Goal: Browse casually: Explore the website without a specific task or goal

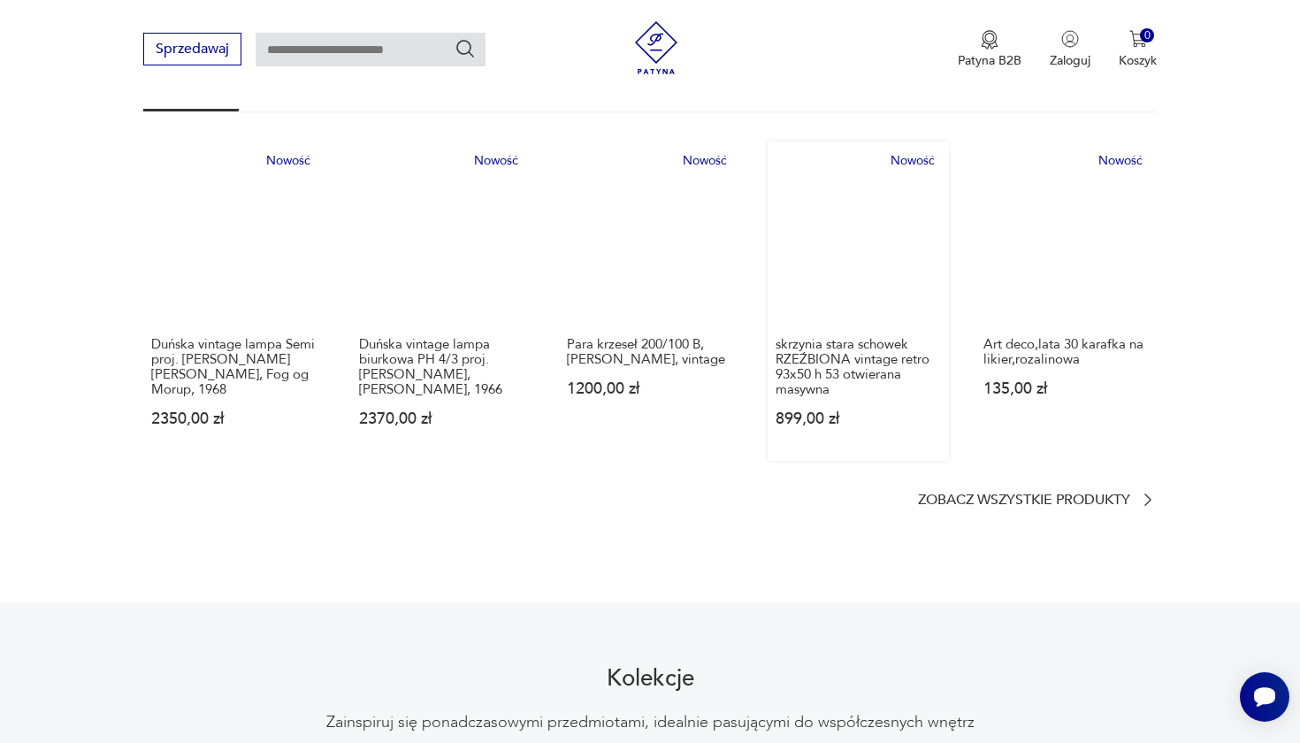
scroll to position [1043, 0]
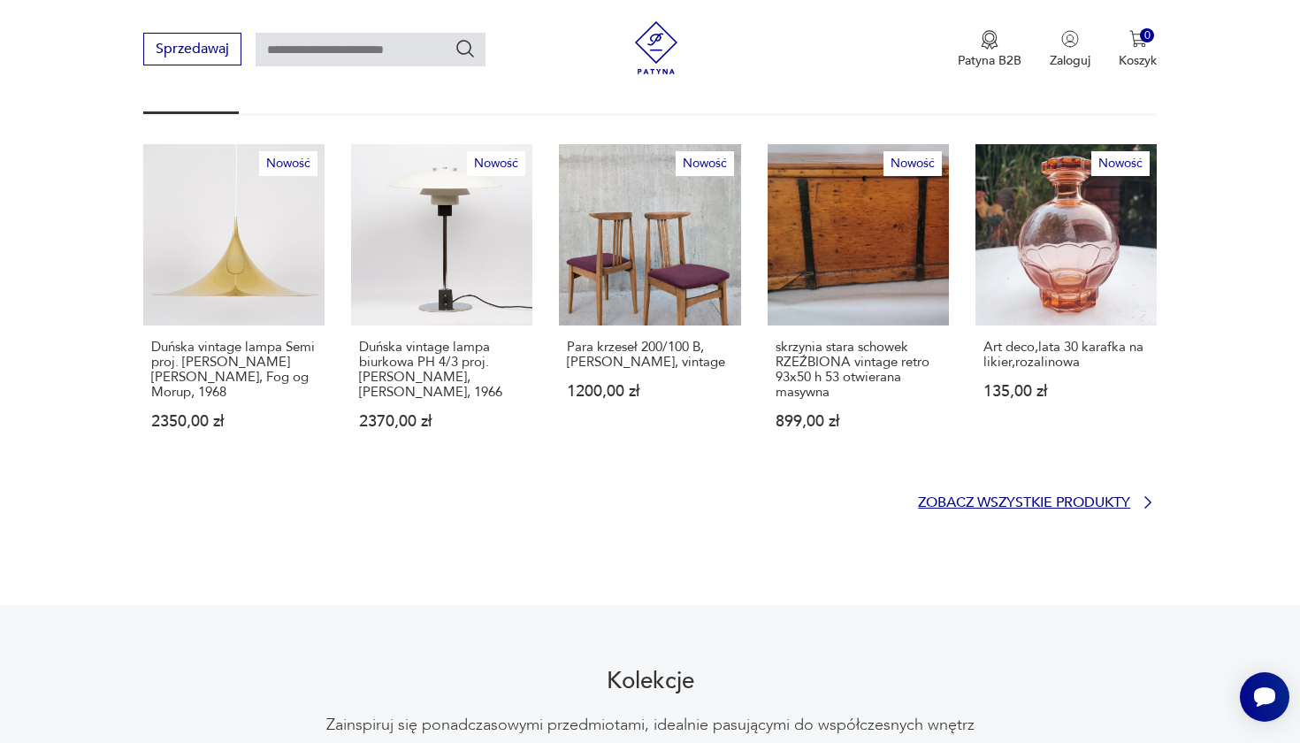
click at [1016, 497] on p "Zobacz wszystkie produkty" at bounding box center [1024, 503] width 212 height 12
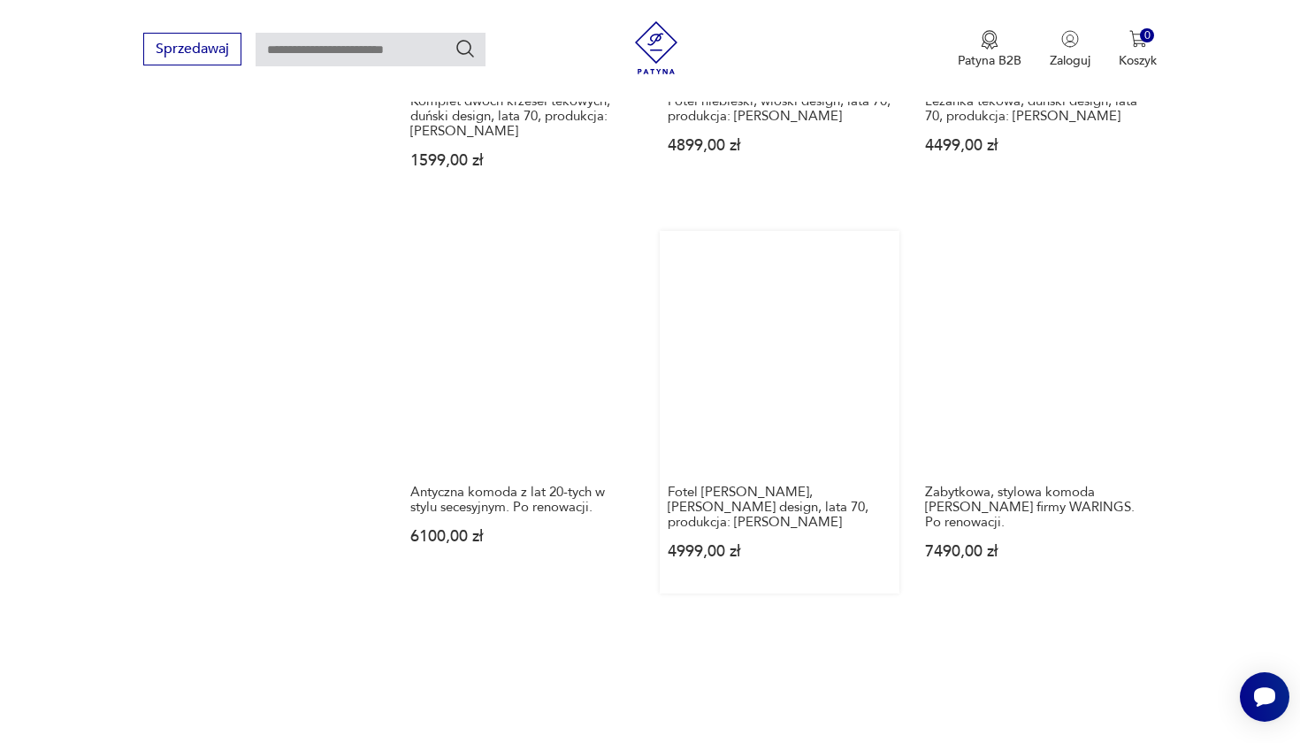
scroll to position [1491, 0]
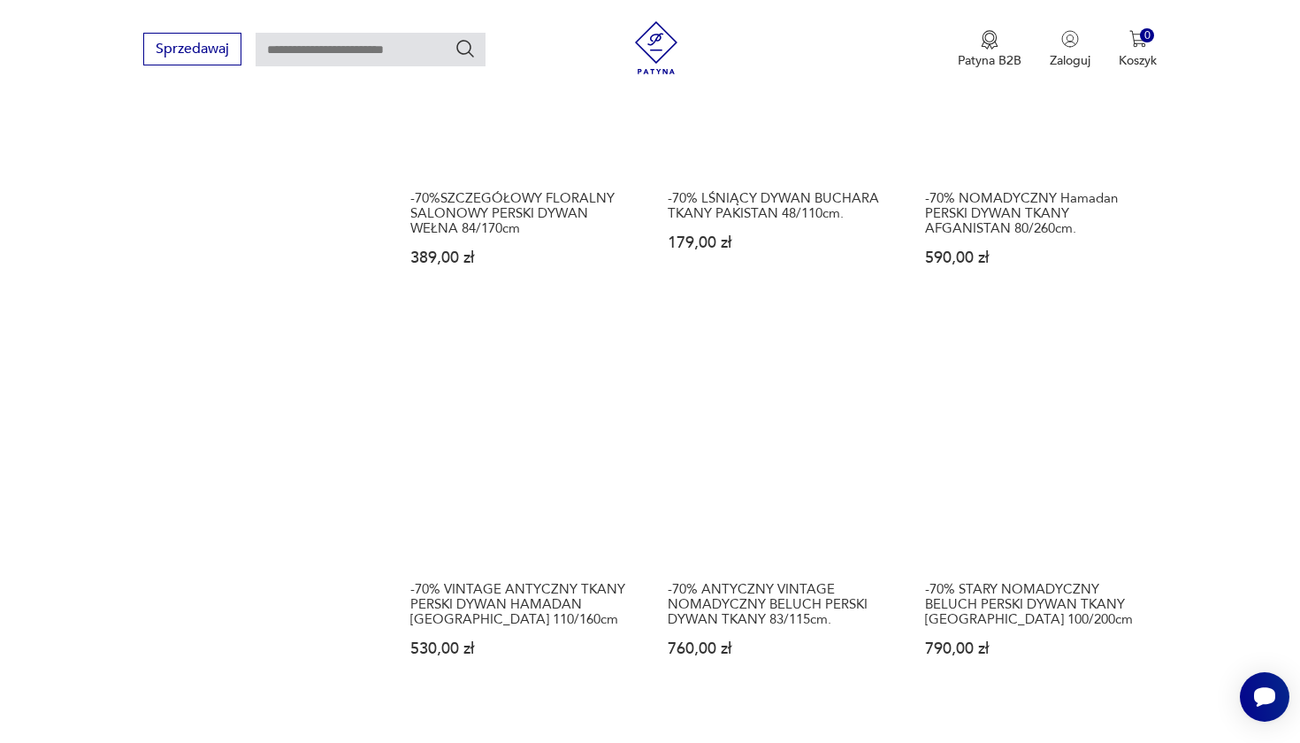
scroll to position [1435, 0]
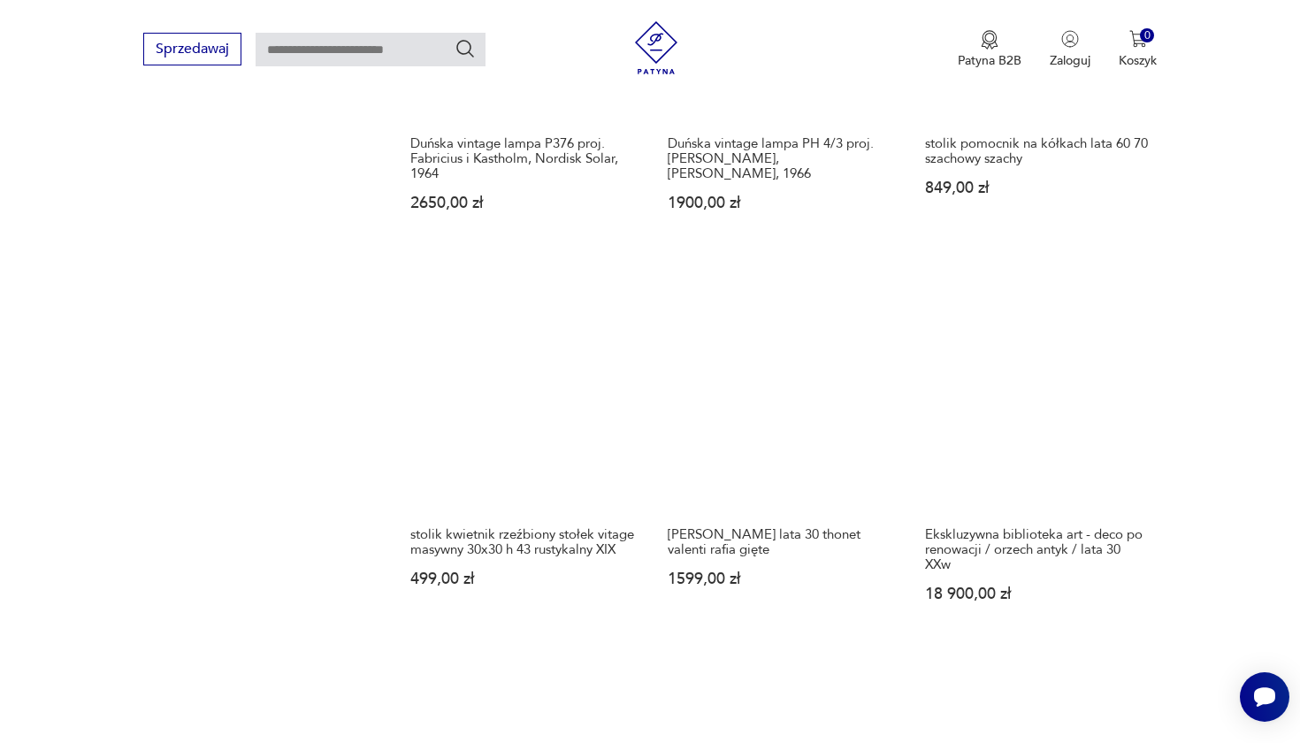
scroll to position [1440, 0]
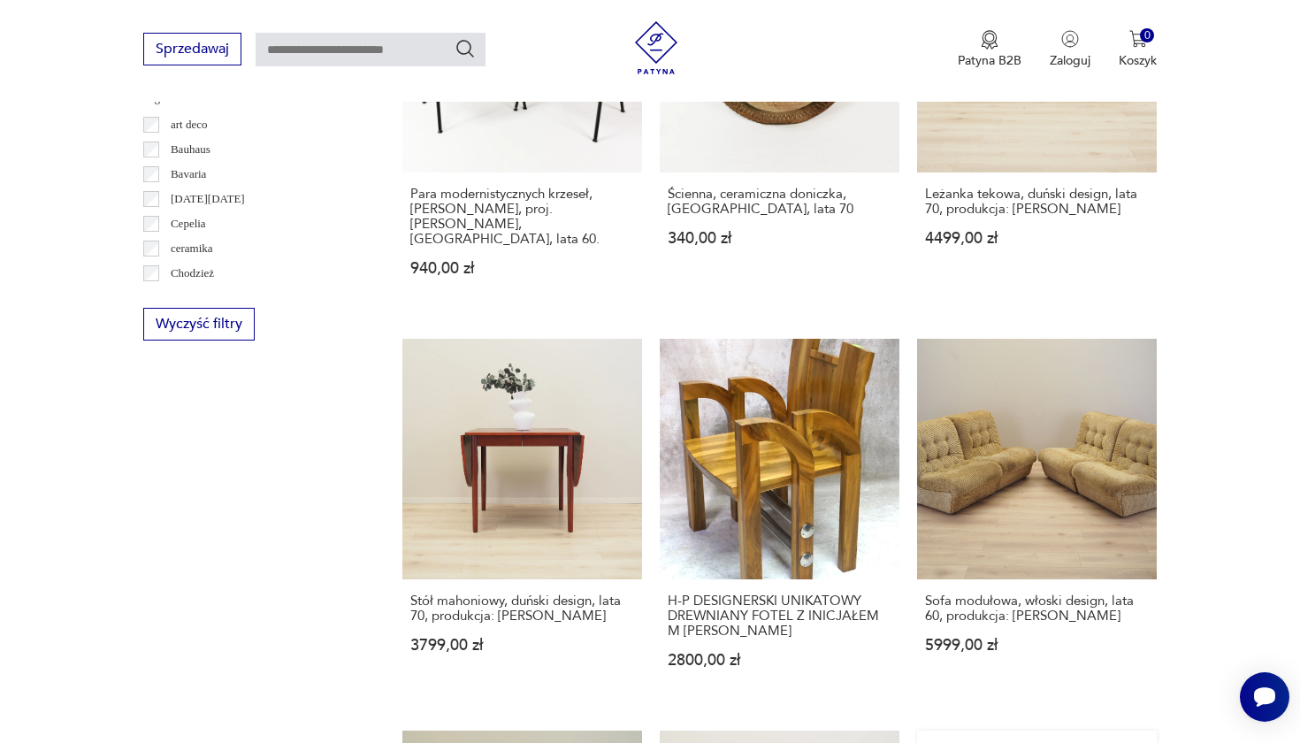
scroll to position [1401, 0]
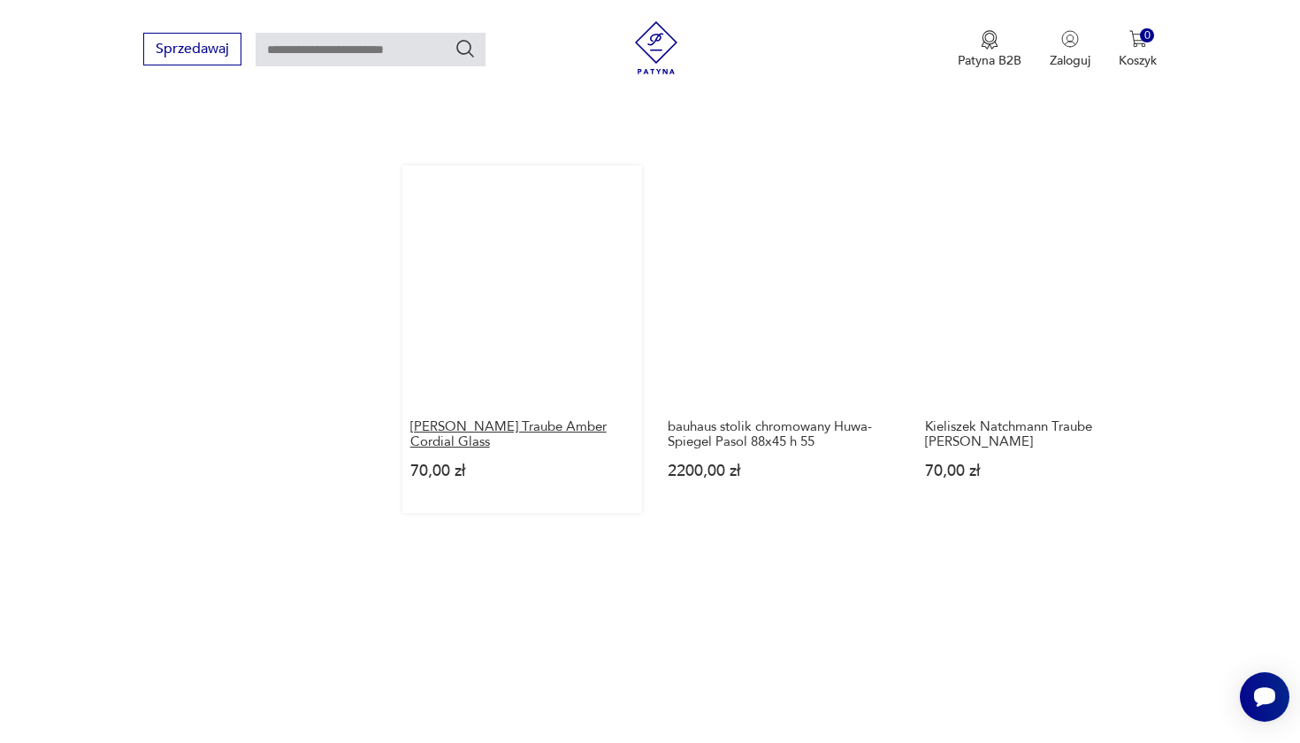
scroll to position [1598, 0]
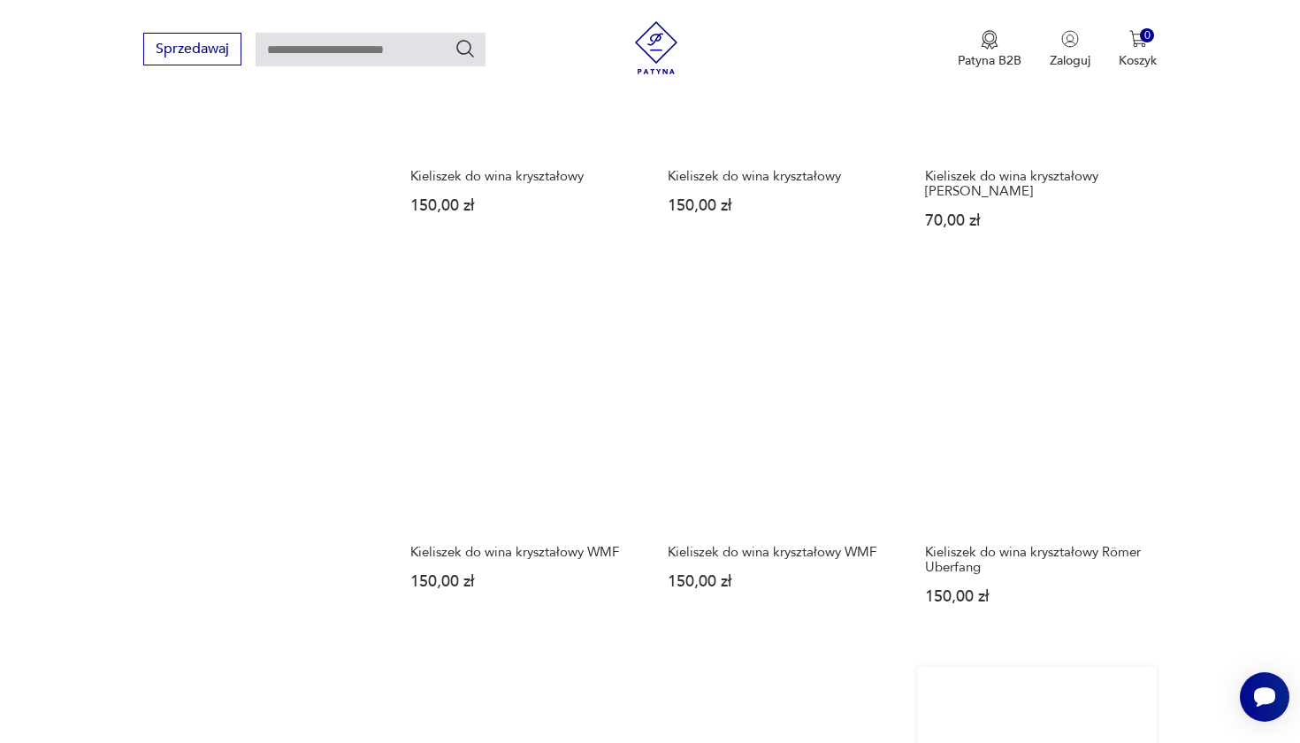
scroll to position [1355, 1]
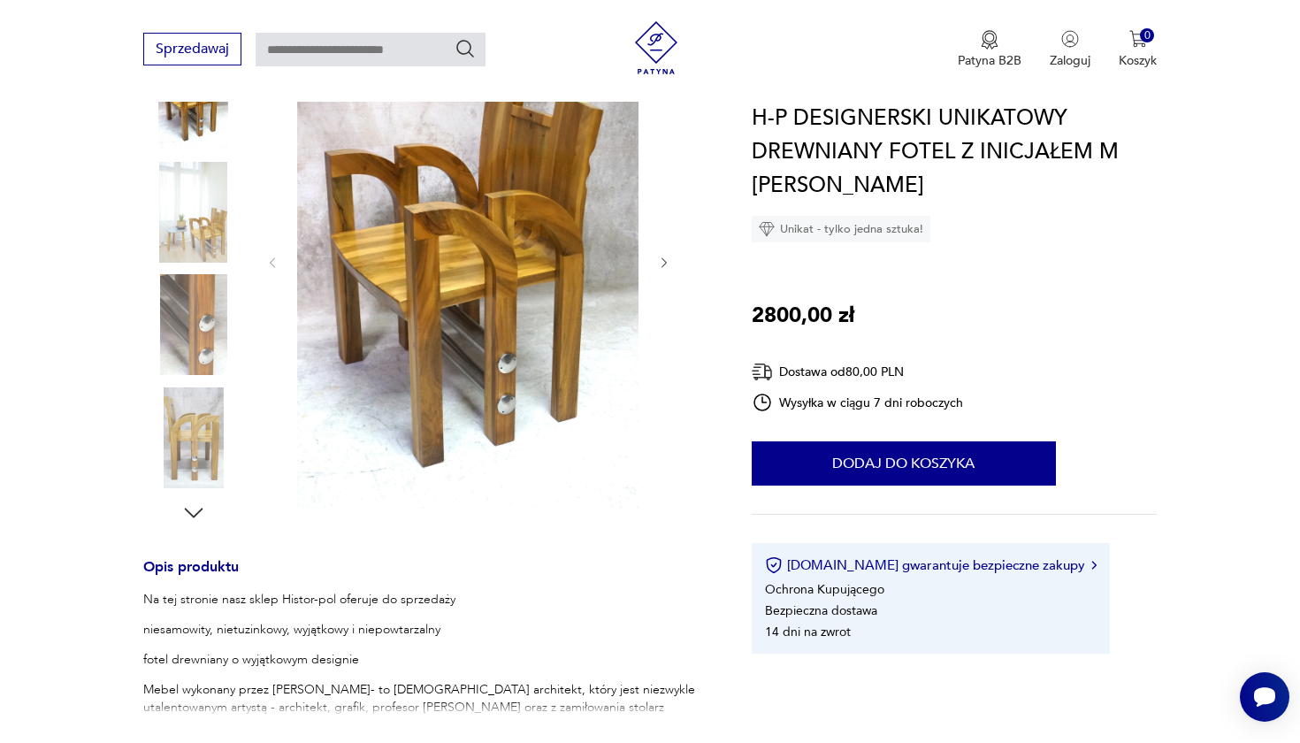
scroll to position [109, 0]
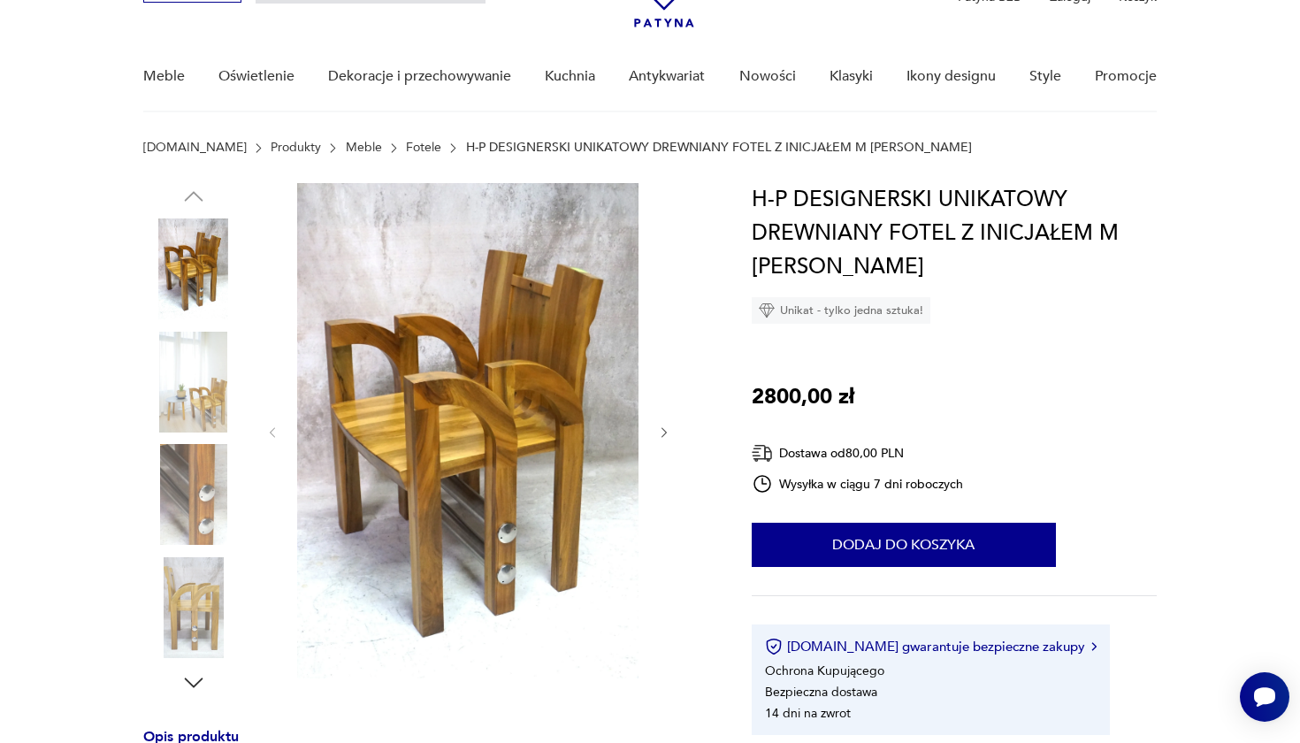
click at [665, 426] on icon "button" at bounding box center [664, 433] width 15 height 15
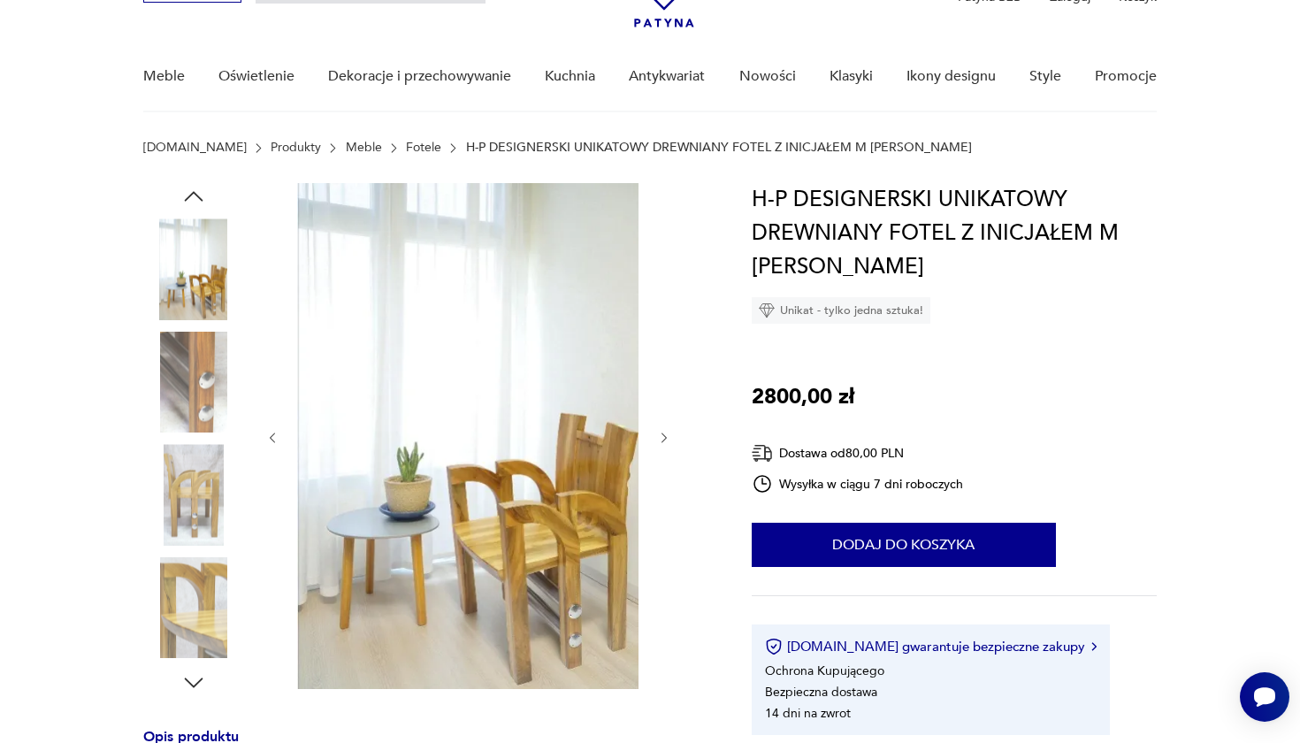
click at [665, 431] on icon "button" at bounding box center [664, 438] width 15 height 15
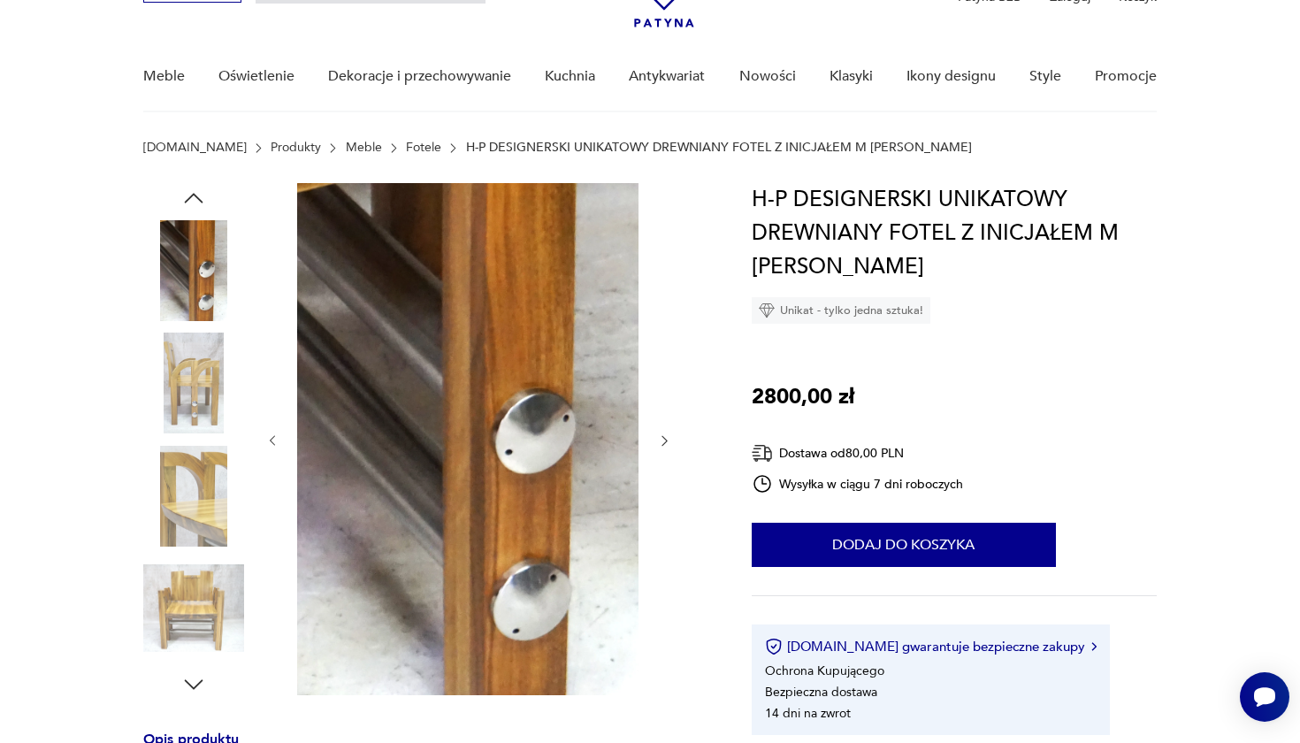
click at [665, 431] on div at bounding box center [468, 441] width 407 height 516
click at [188, 402] on img at bounding box center [193, 383] width 101 height 101
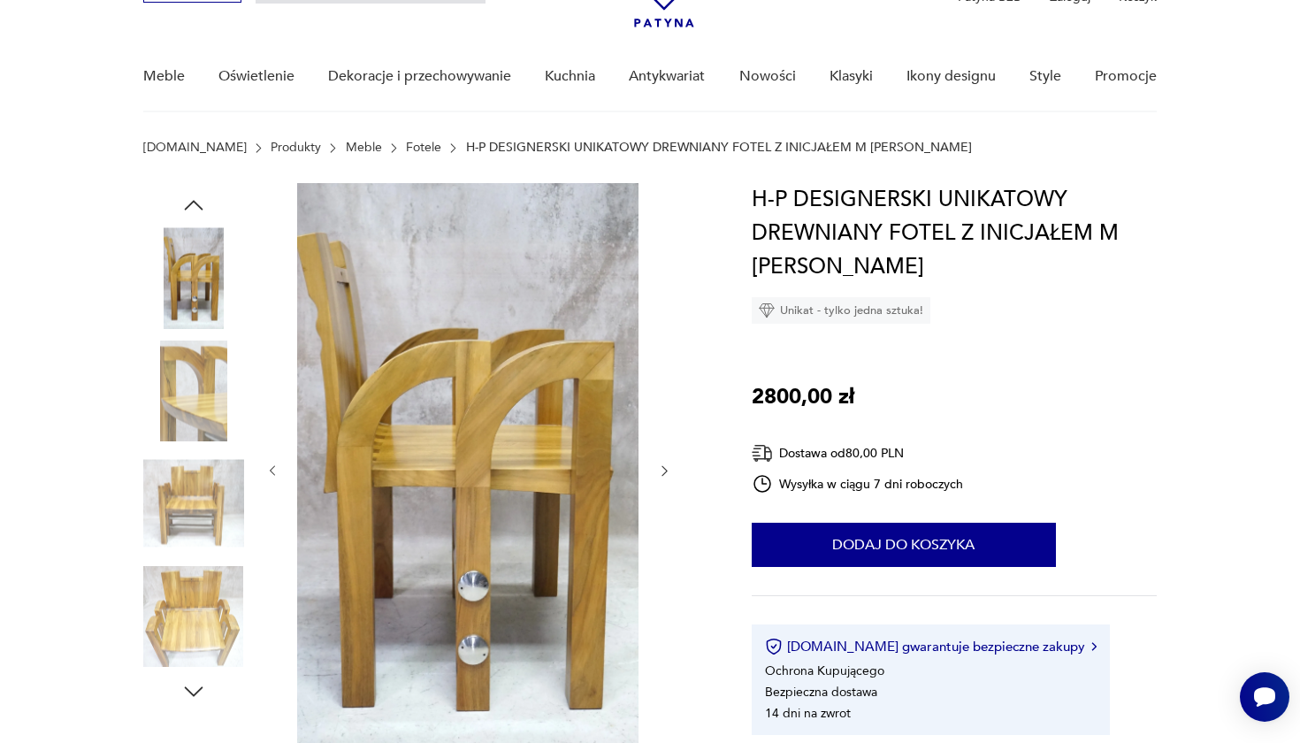
click at [195, 412] on img at bounding box center [193, 391] width 101 height 101
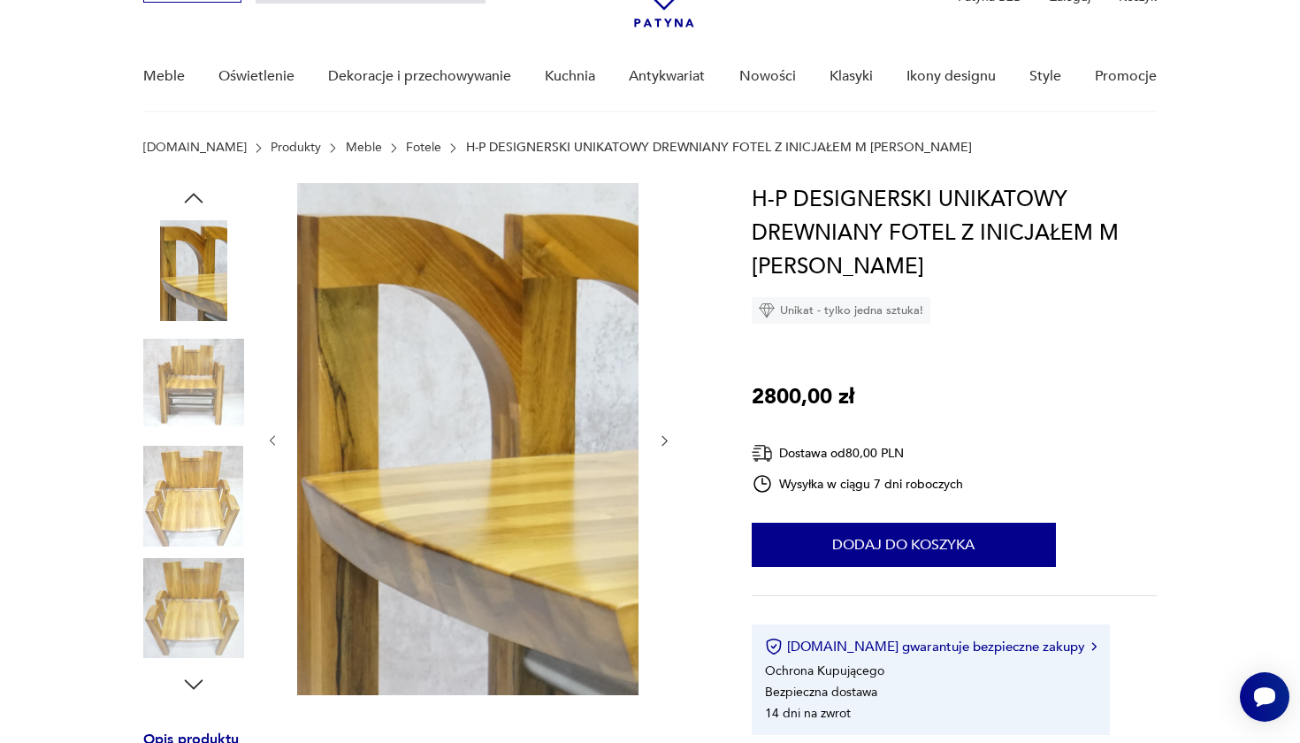
click at [195, 412] on img at bounding box center [193, 383] width 101 height 101
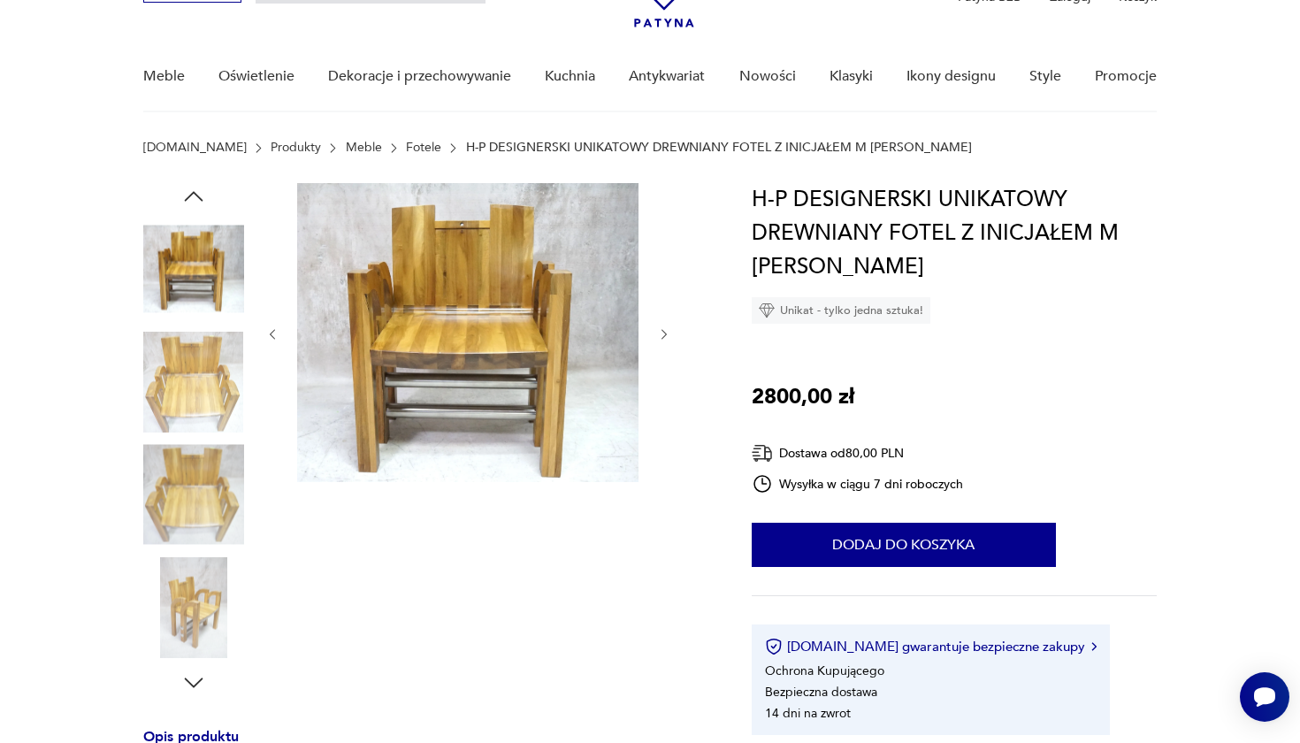
click at [195, 412] on img at bounding box center [193, 382] width 101 height 101
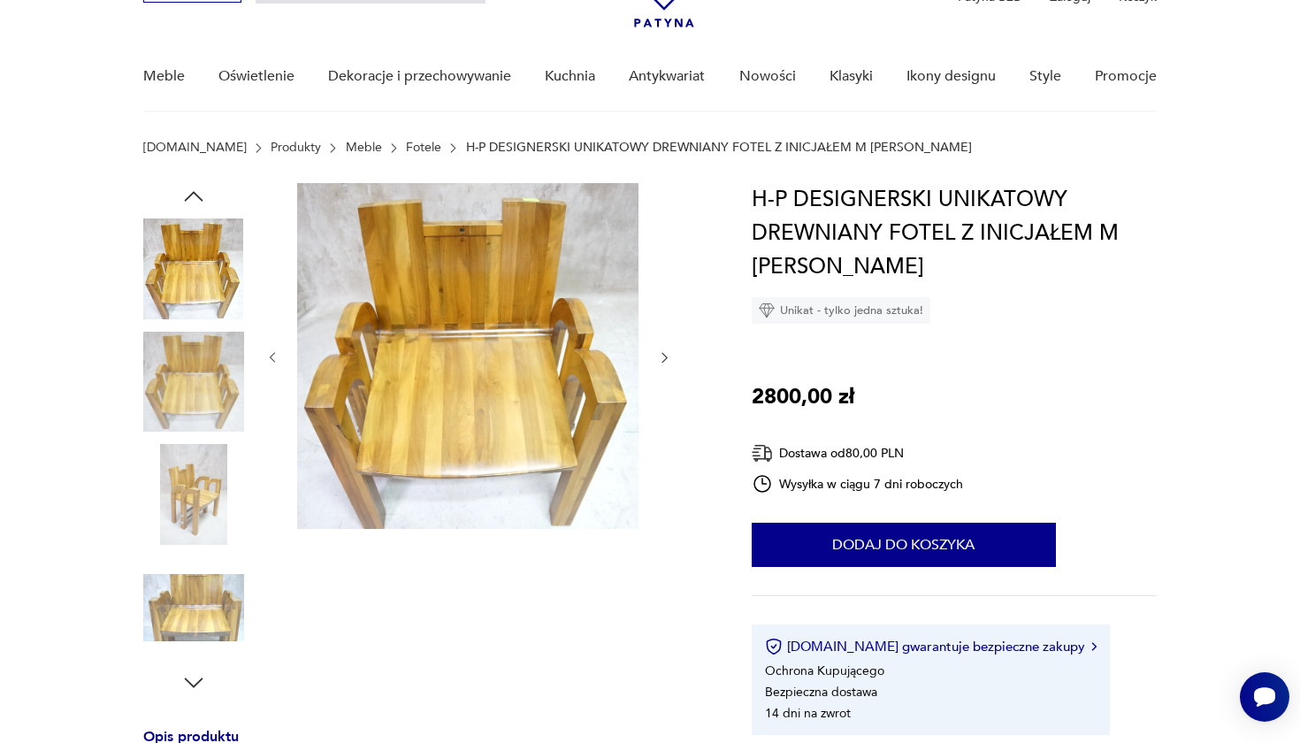
click at [195, 412] on img at bounding box center [193, 382] width 101 height 101
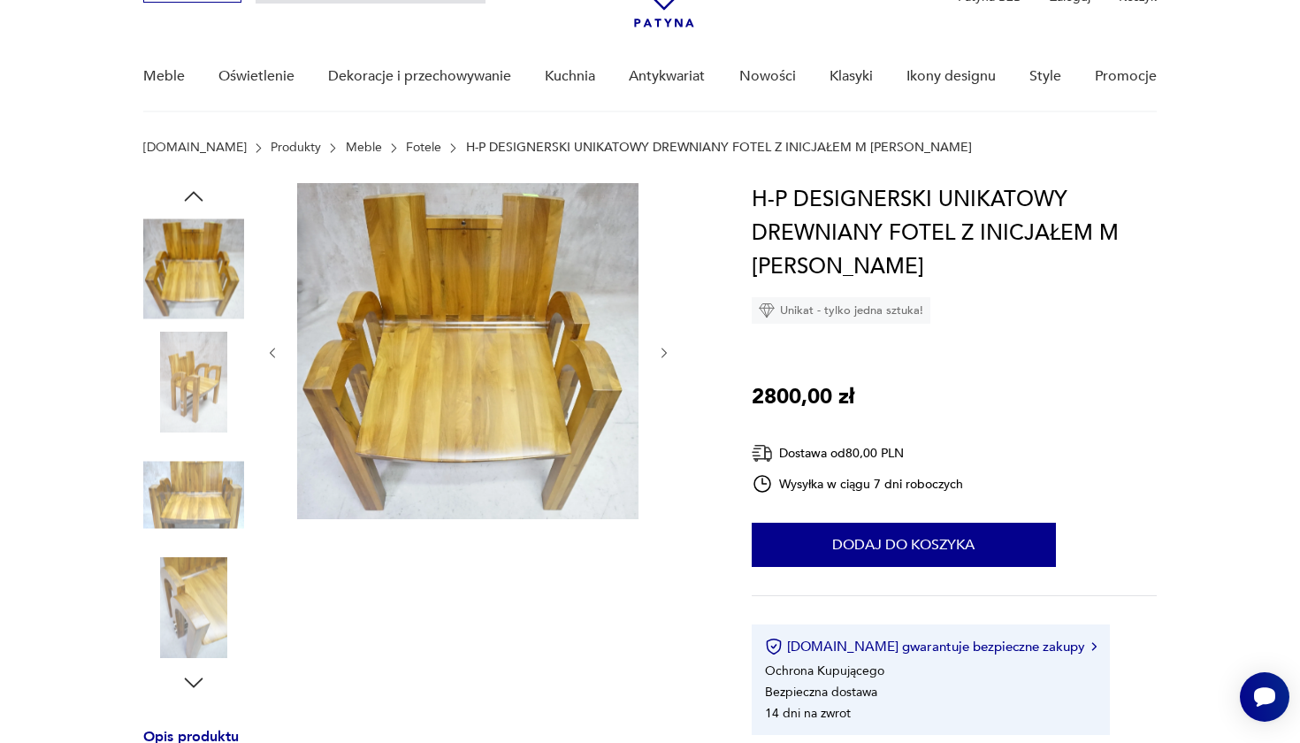
click at [195, 412] on img at bounding box center [193, 382] width 101 height 101
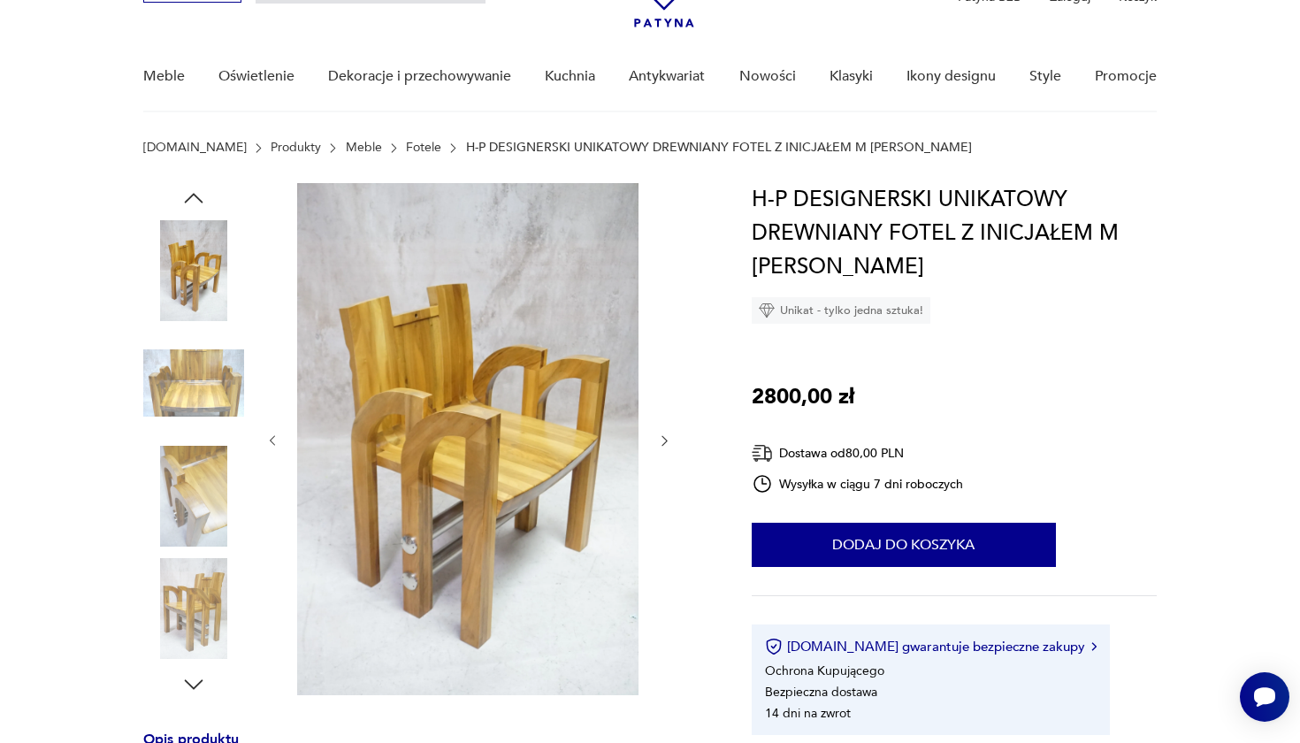
click at [195, 412] on img at bounding box center [193, 383] width 101 height 101
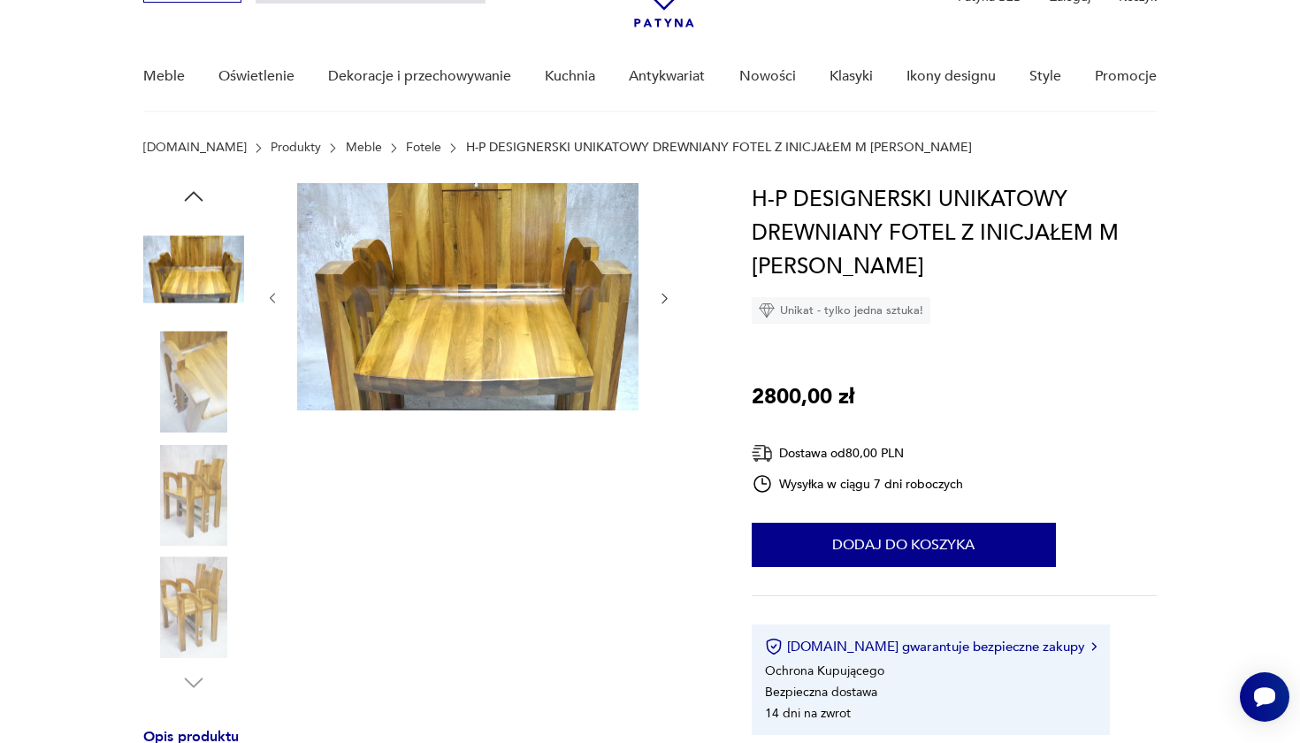
click at [195, 412] on img at bounding box center [193, 382] width 101 height 101
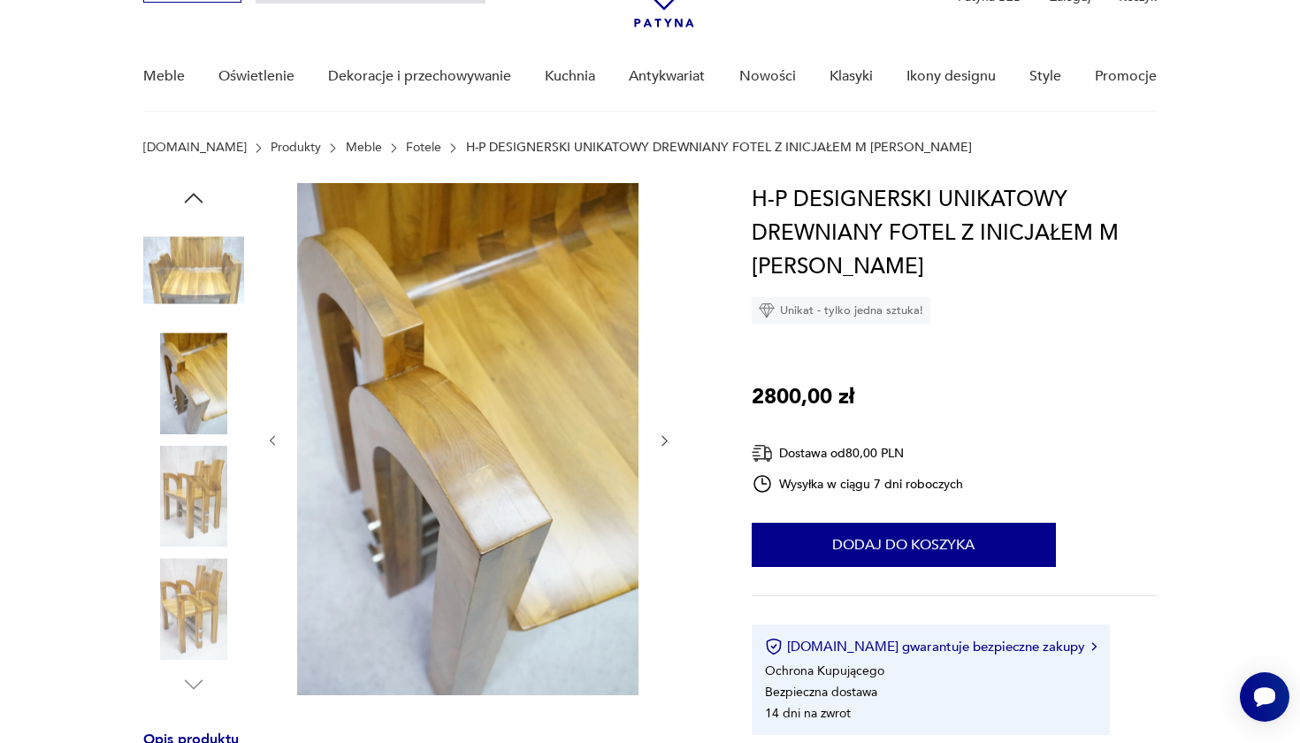
click at [195, 412] on img at bounding box center [193, 383] width 101 height 101
click at [208, 523] on img at bounding box center [193, 496] width 101 height 101
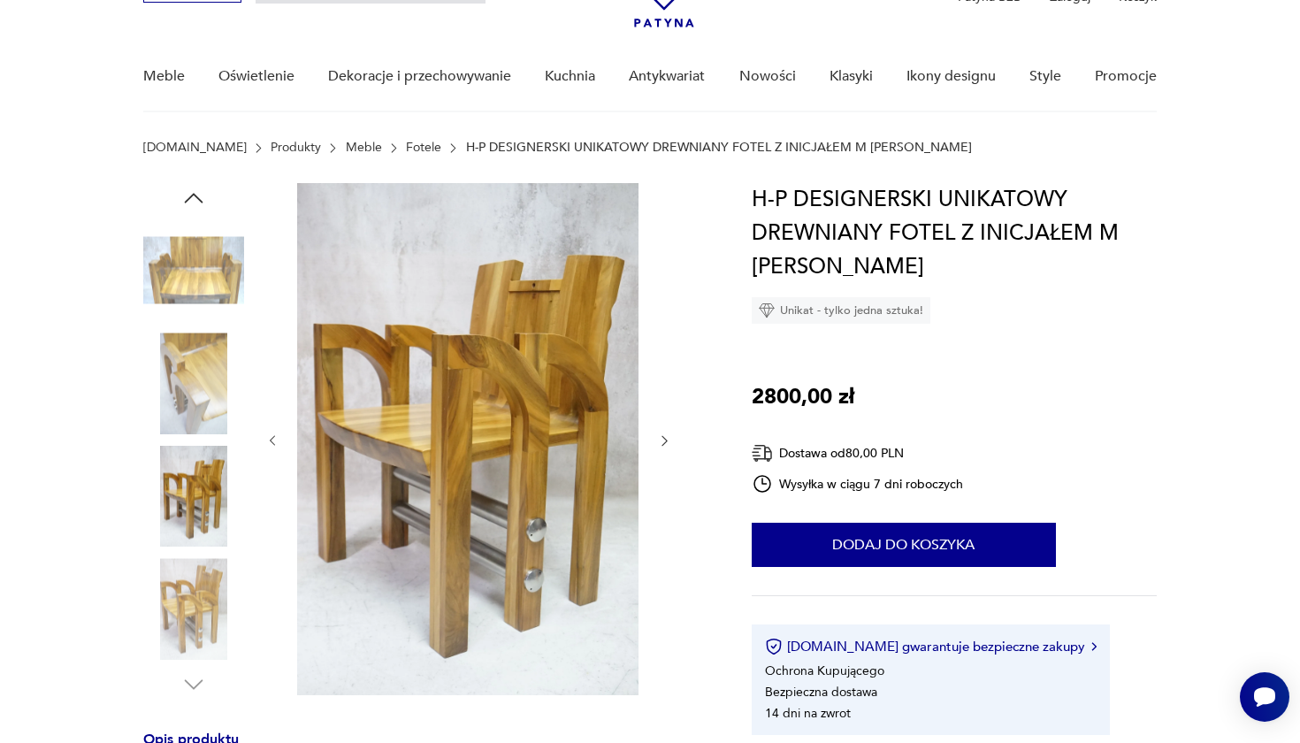
click at [202, 566] on img at bounding box center [193, 608] width 101 height 101
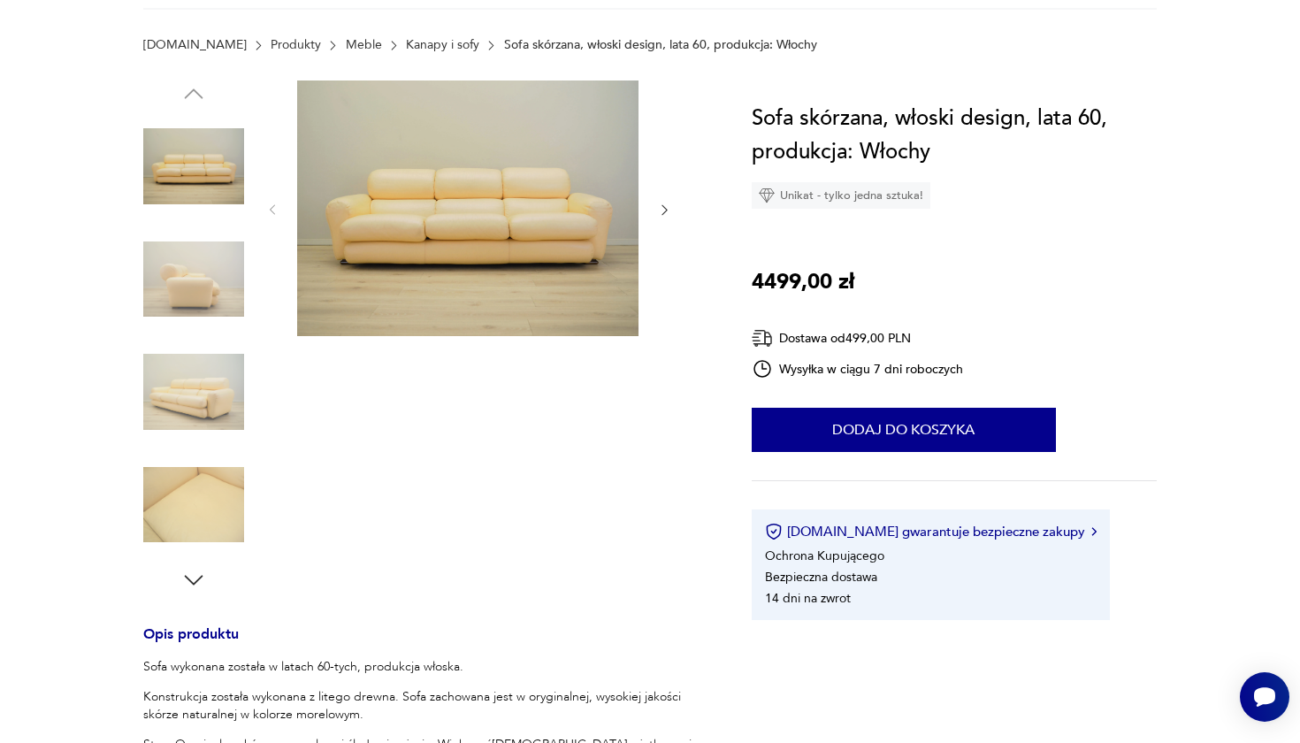
scroll to position [497, 0]
